Goal: Task Accomplishment & Management: Use online tool/utility

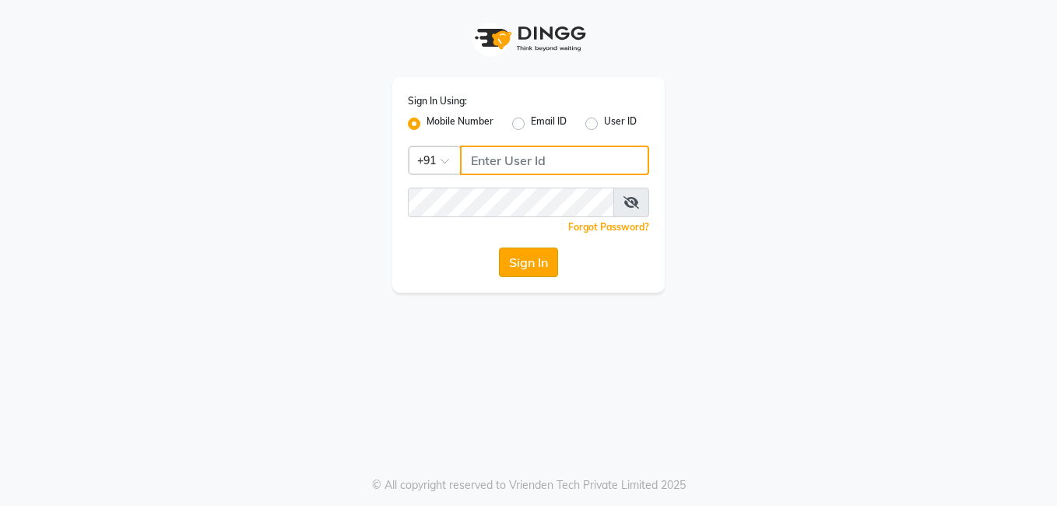
type input "7972130492"
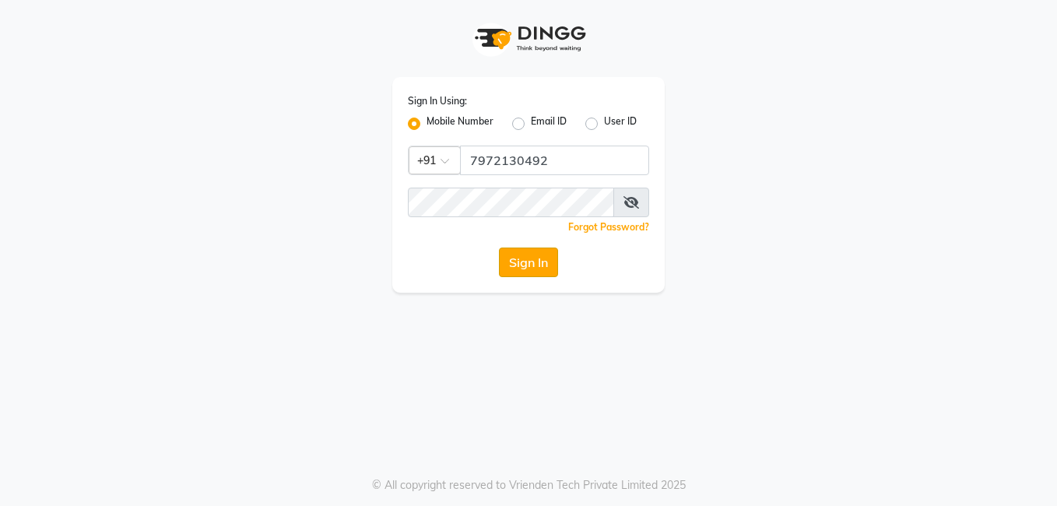
click at [507, 272] on button "Sign In" at bounding box center [528, 262] width 59 height 30
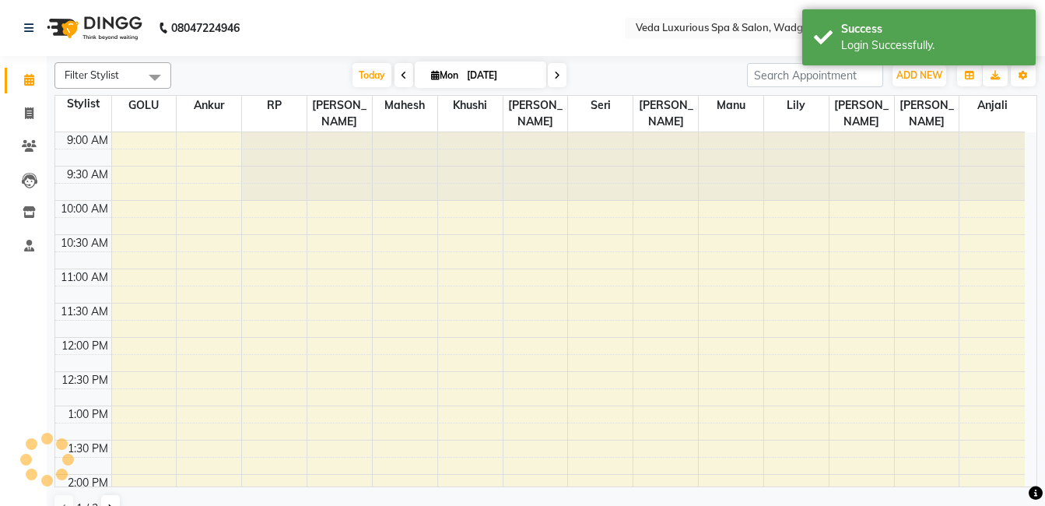
scroll to position [480, 0]
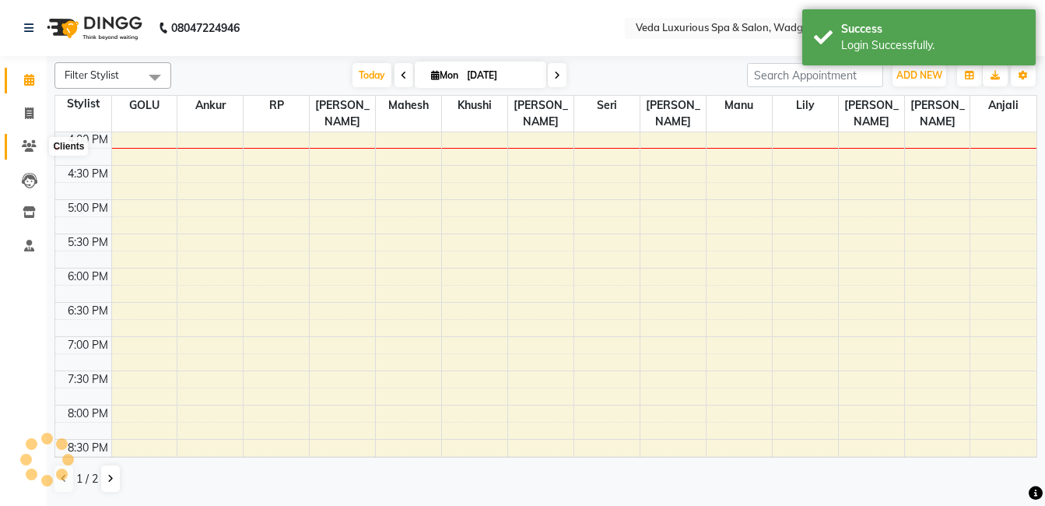
click at [30, 143] on icon at bounding box center [29, 146] width 15 height 12
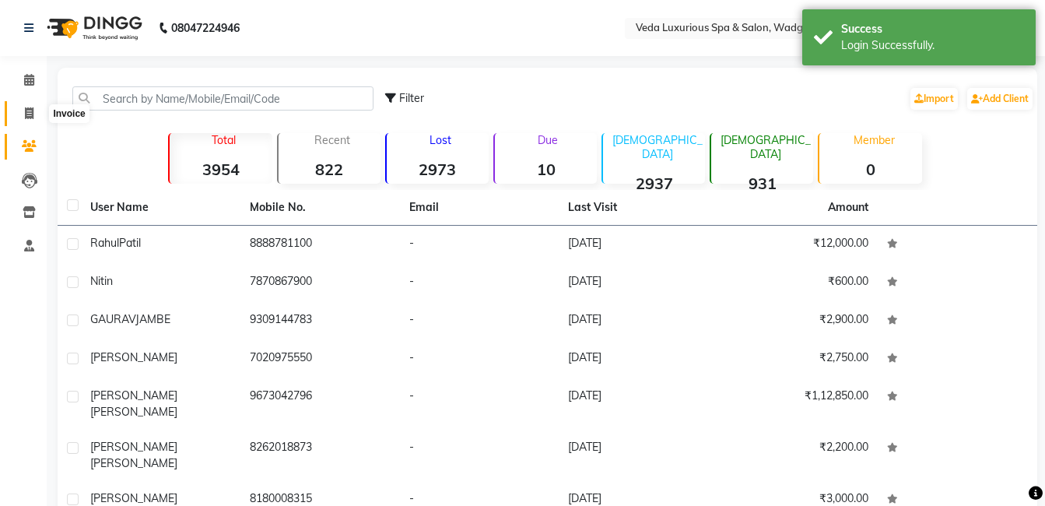
click at [32, 111] on icon at bounding box center [29, 113] width 9 height 12
select select "service"
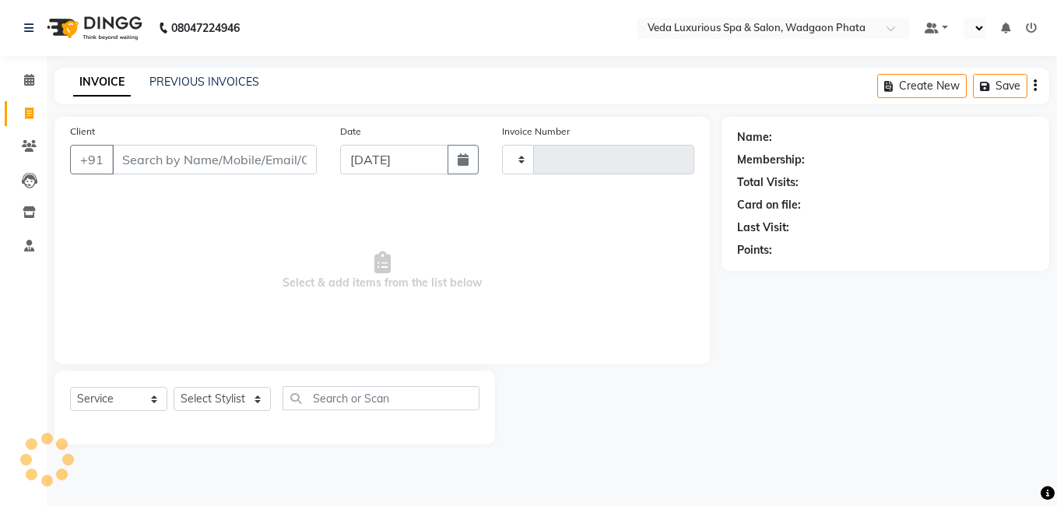
type input "2287"
select select "4666"
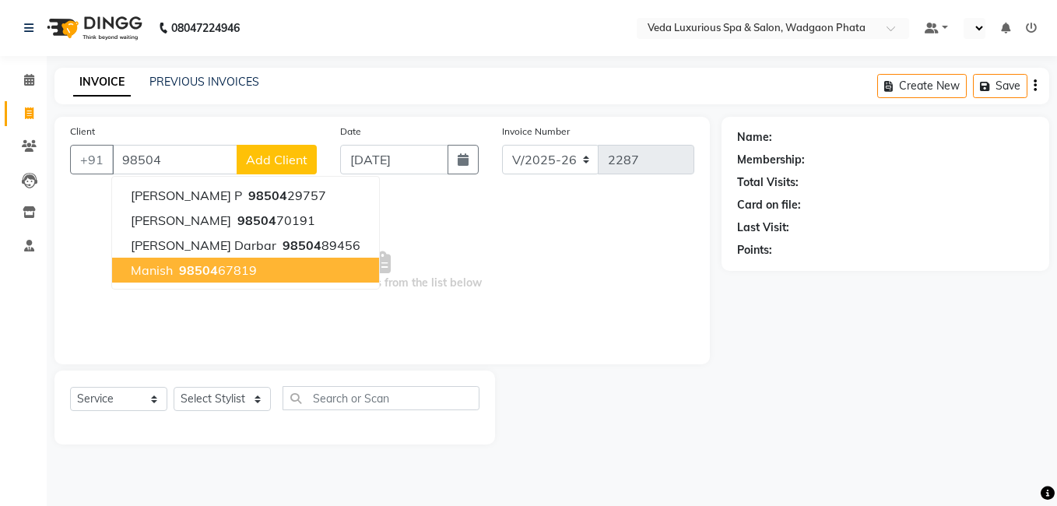
click at [216, 276] on ngb-highlight "98504 67819" at bounding box center [216, 270] width 81 height 16
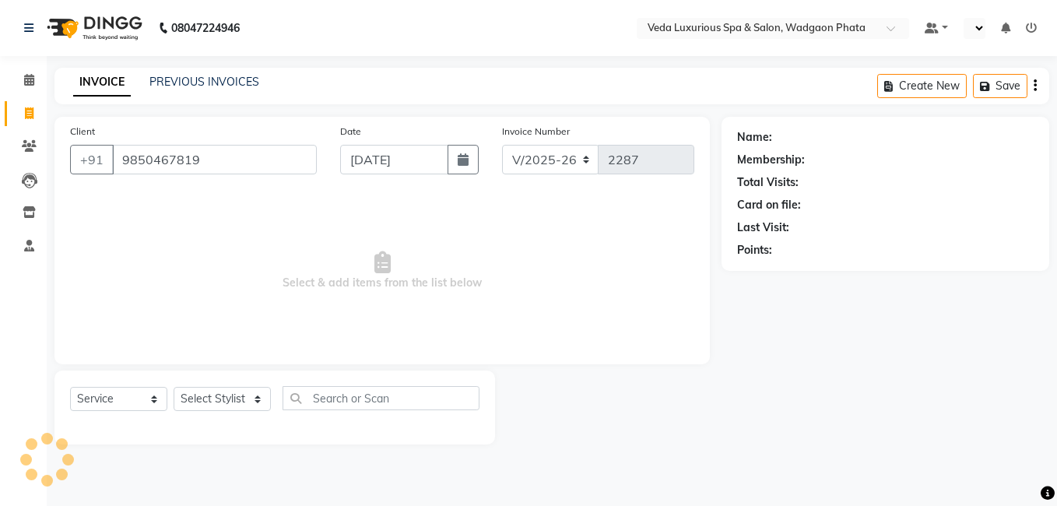
type input "9850467819"
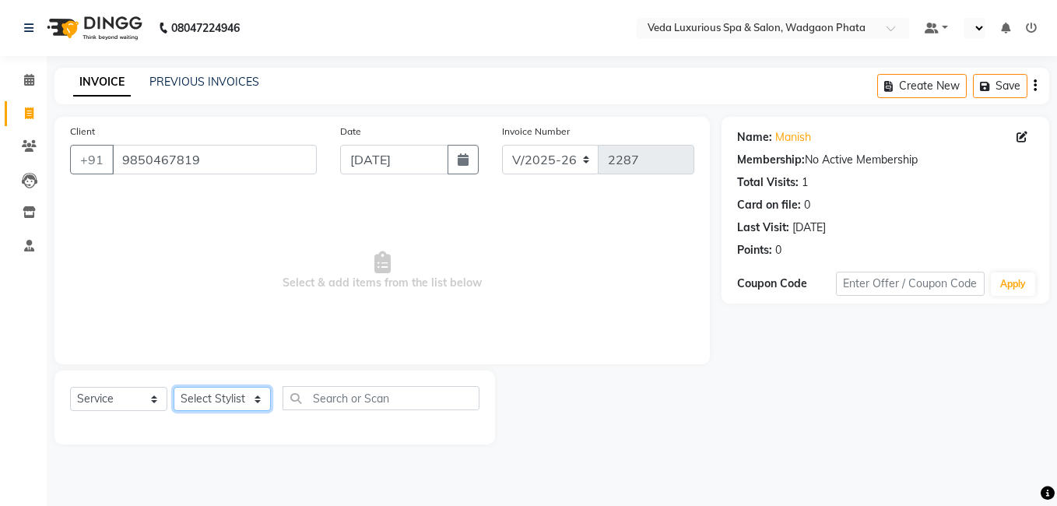
click at [230, 397] on select "Select Stylist [PERSON_NAME] GOLU [PERSON_NAME] [PERSON_NAME] [PERSON_NAME] [PE…" at bounding box center [222, 399] width 97 height 24
click at [174, 387] on select "Select Stylist [PERSON_NAME] GOLU [PERSON_NAME] [PERSON_NAME] [PERSON_NAME] [PE…" at bounding box center [222, 399] width 97 height 24
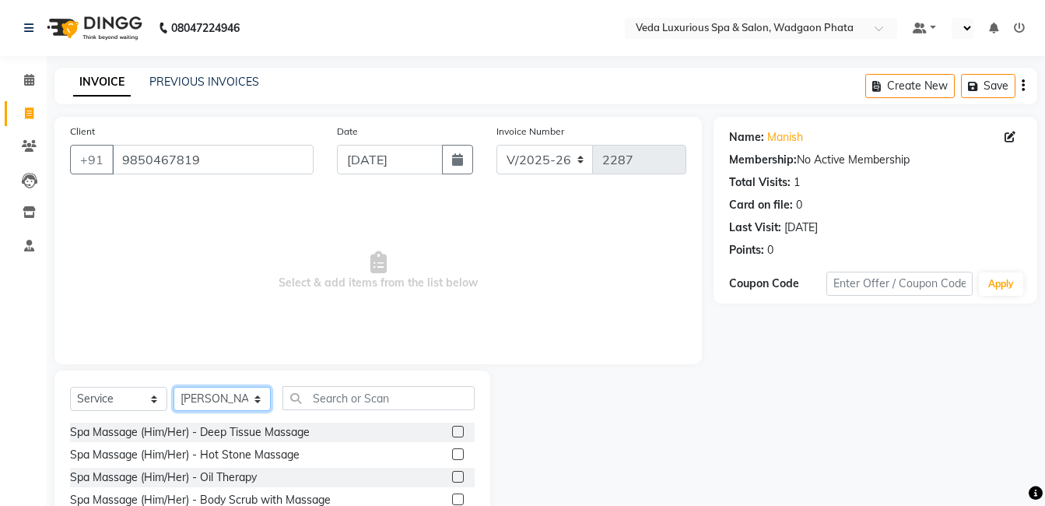
click at [227, 398] on select "Select Stylist Anjali Ankur GOLU Khushi kim lily Mahesh manu MOYA Natasha Nilam…" at bounding box center [222, 399] width 97 height 24
select select "67337"
click at [174, 387] on select "Select Stylist Anjali Ankur GOLU Khushi kim lily Mahesh manu MOYA Natasha Nilam…" at bounding box center [222, 399] width 97 height 24
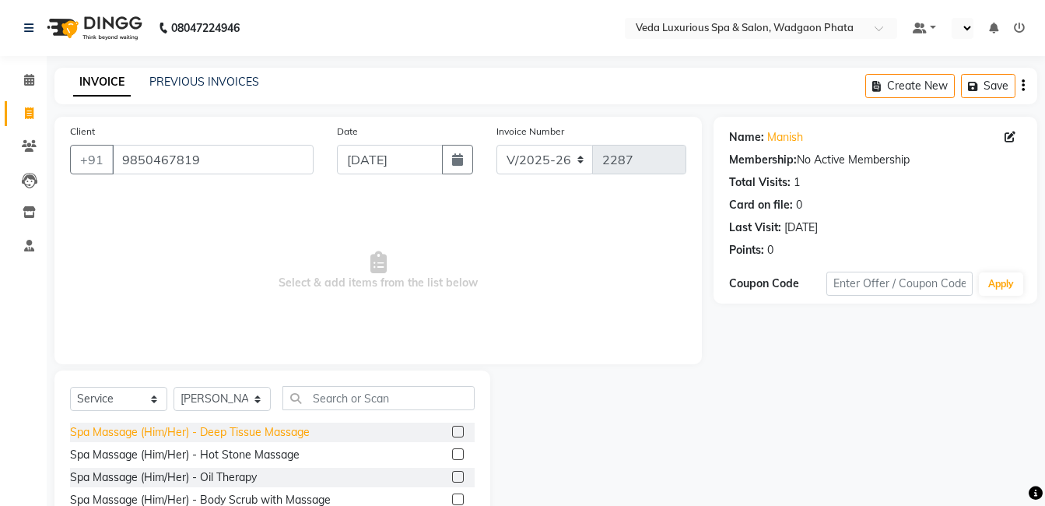
click at [288, 432] on div "Spa Massage (Him/Her) - Deep Tissue Massage" at bounding box center [190, 432] width 240 height 16
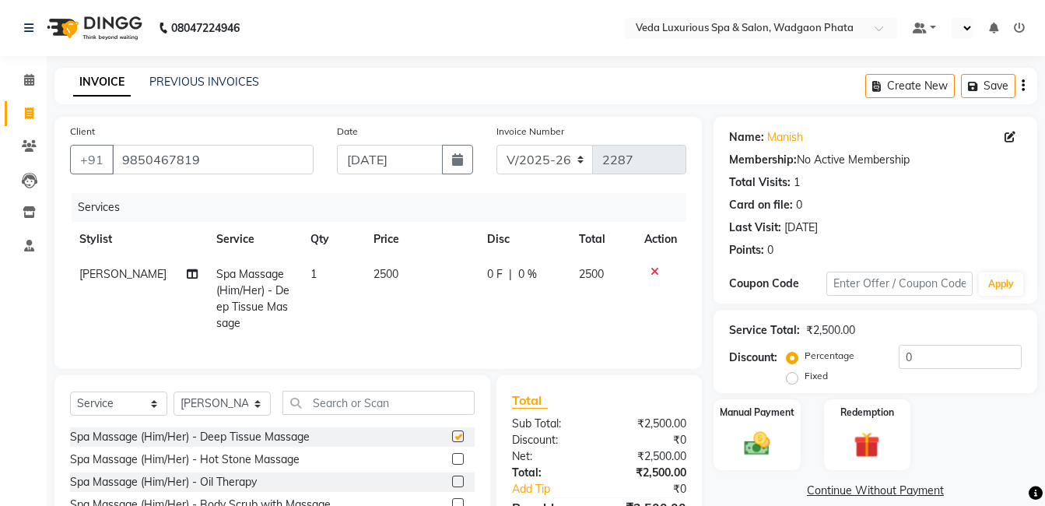
checkbox input "false"
click at [906, 360] on input "0" at bounding box center [960, 357] width 123 height 24
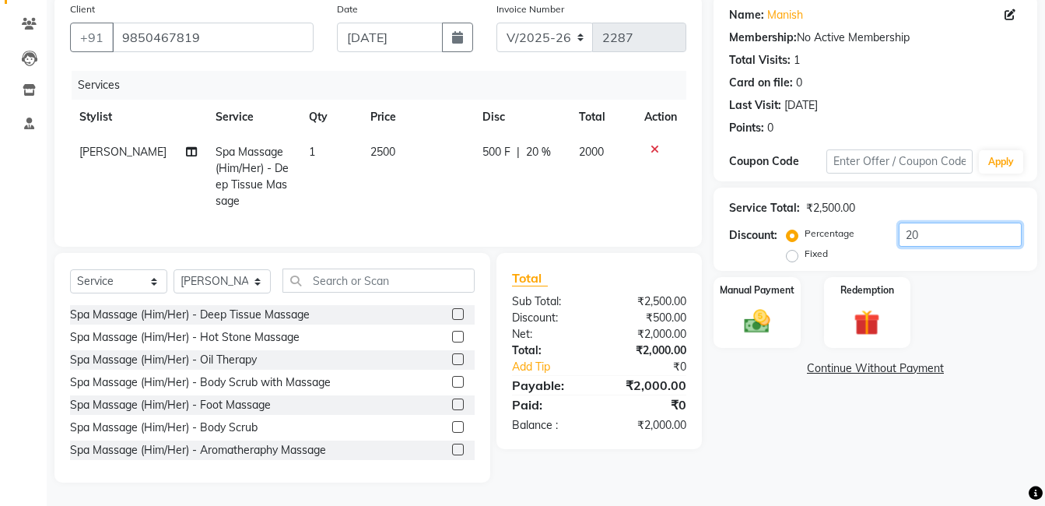
scroll to position [134, 0]
type input "20"
click at [759, 326] on div "Manual Payment" at bounding box center [757, 313] width 90 height 74
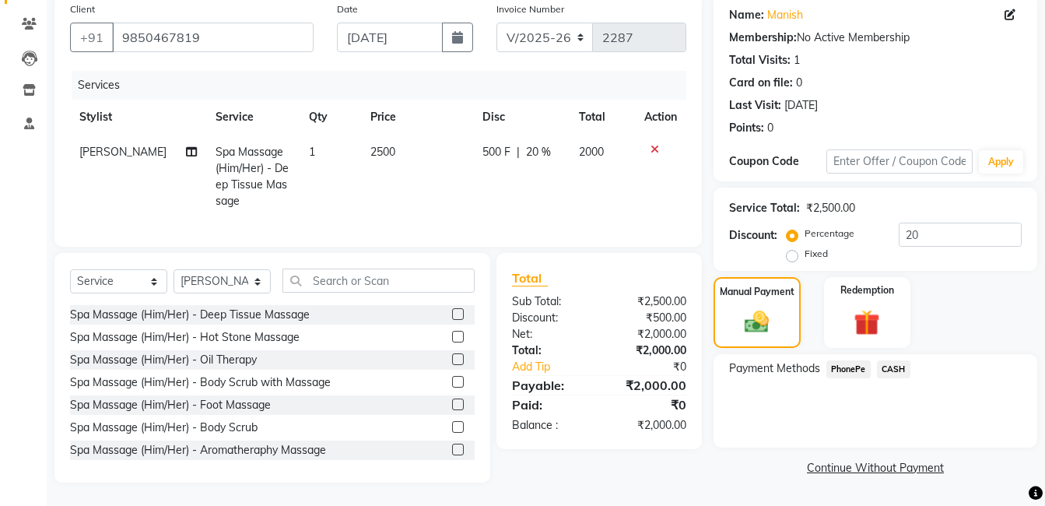
click at [846, 360] on span "PhonePe" at bounding box center [849, 369] width 44 height 18
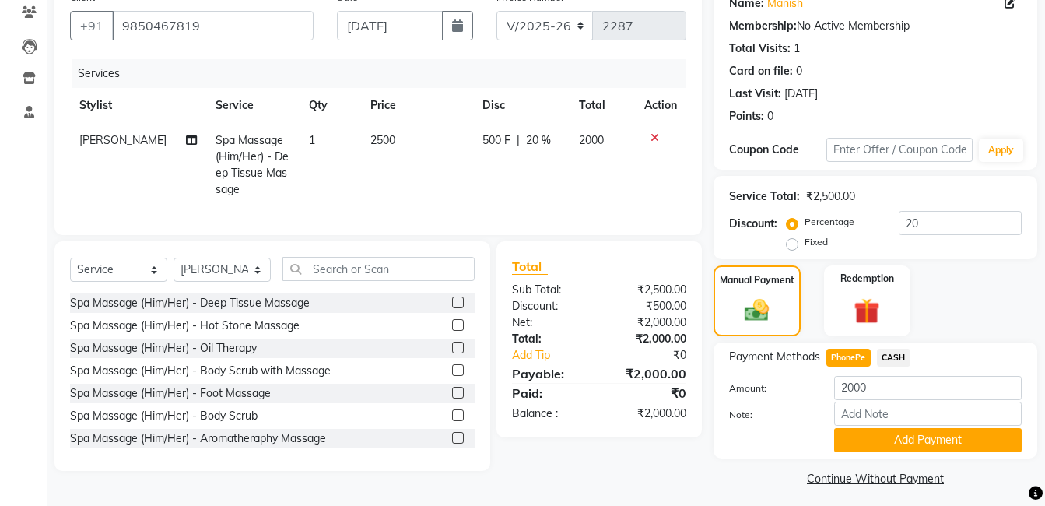
click at [904, 438] on button "Add Payment" at bounding box center [928, 440] width 188 height 24
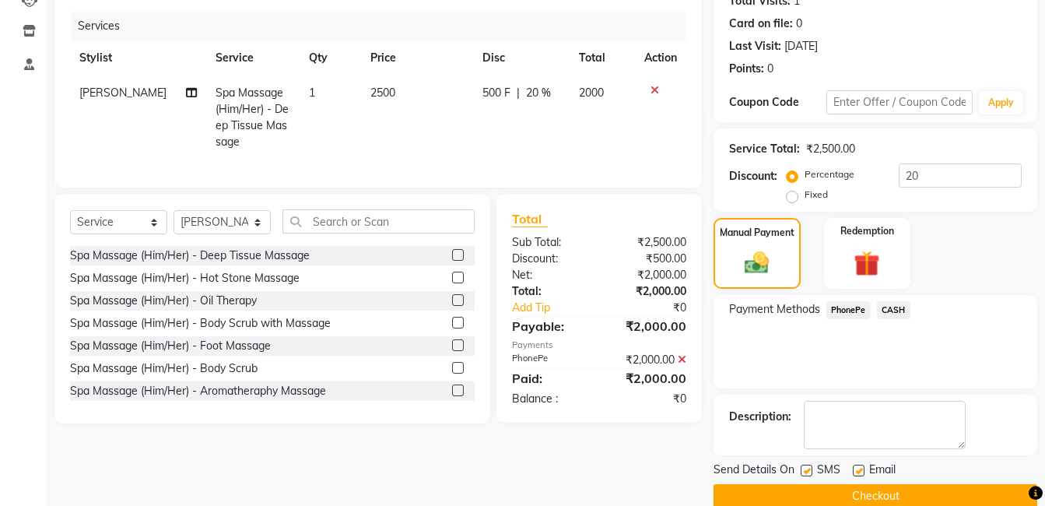
scroll to position [207, 0]
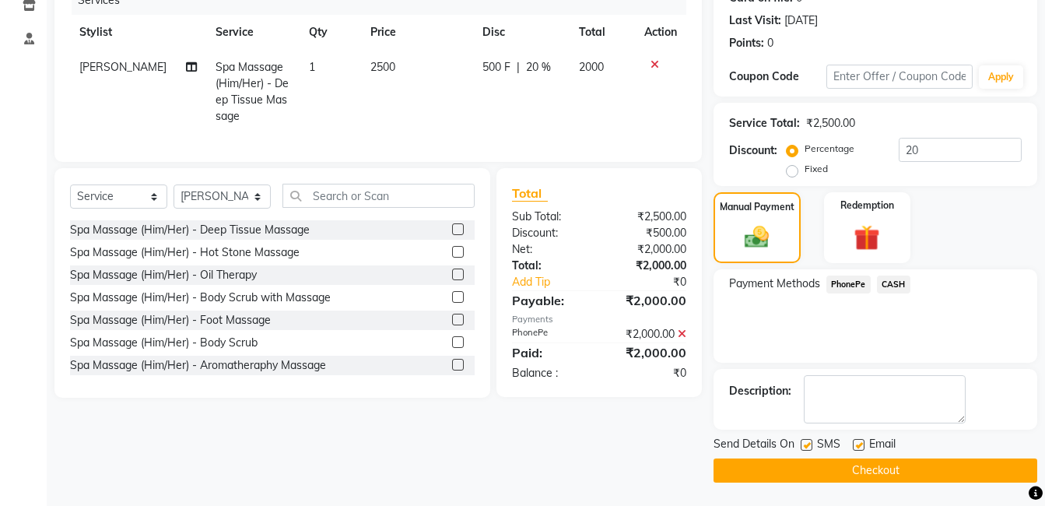
click at [914, 474] on button "Checkout" at bounding box center [876, 470] width 324 height 24
